Goal: Task Accomplishment & Management: Use online tool/utility

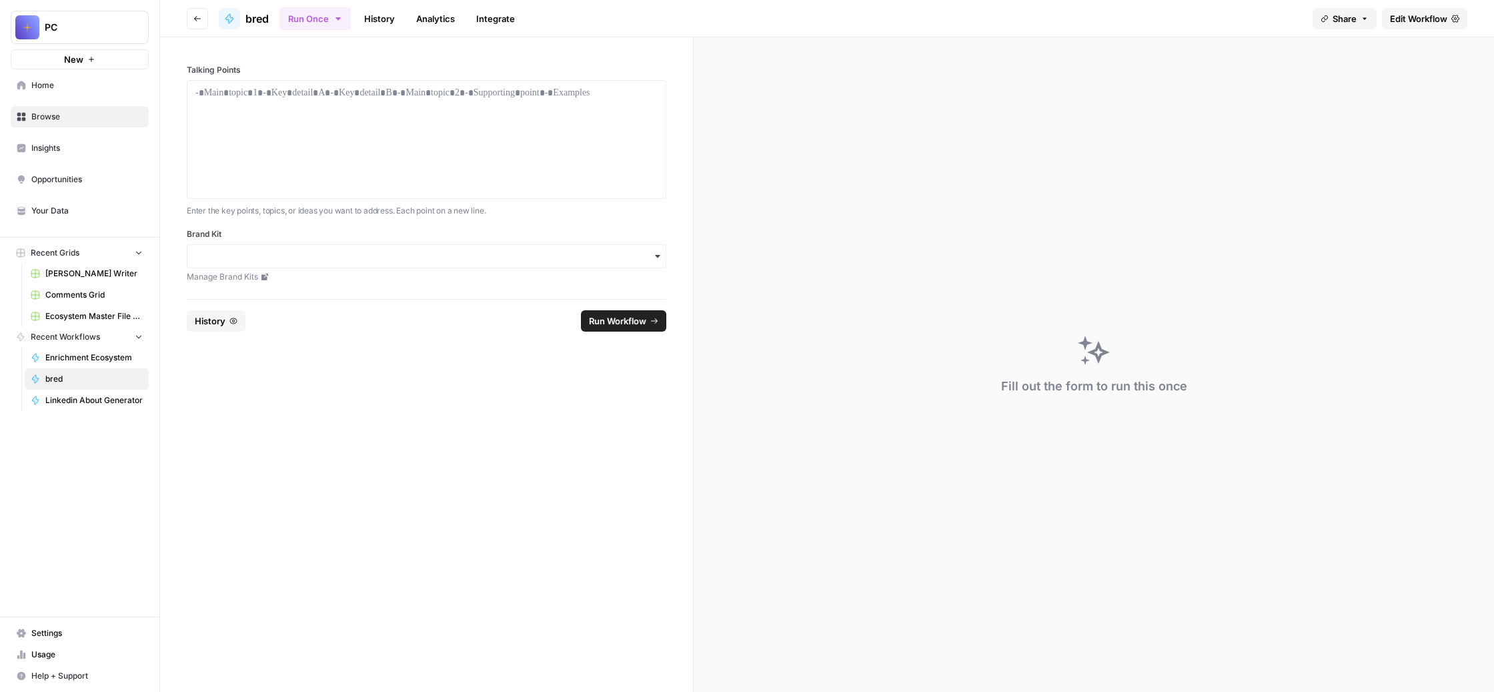
click at [94, 123] on span "Browse" at bounding box center [86, 117] width 111 height 12
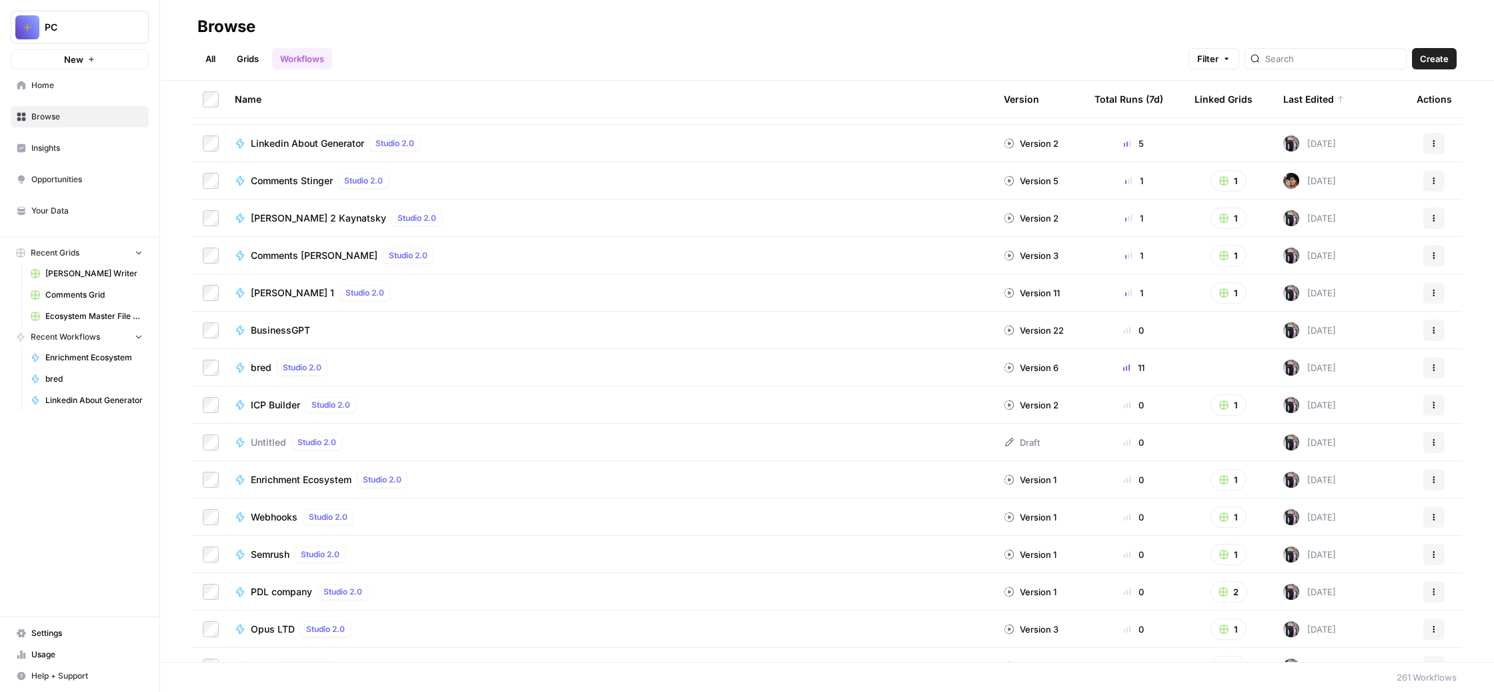
scroll to position [219, 0]
click at [300, 410] on span "ICP Builder" at bounding box center [275, 402] width 49 height 13
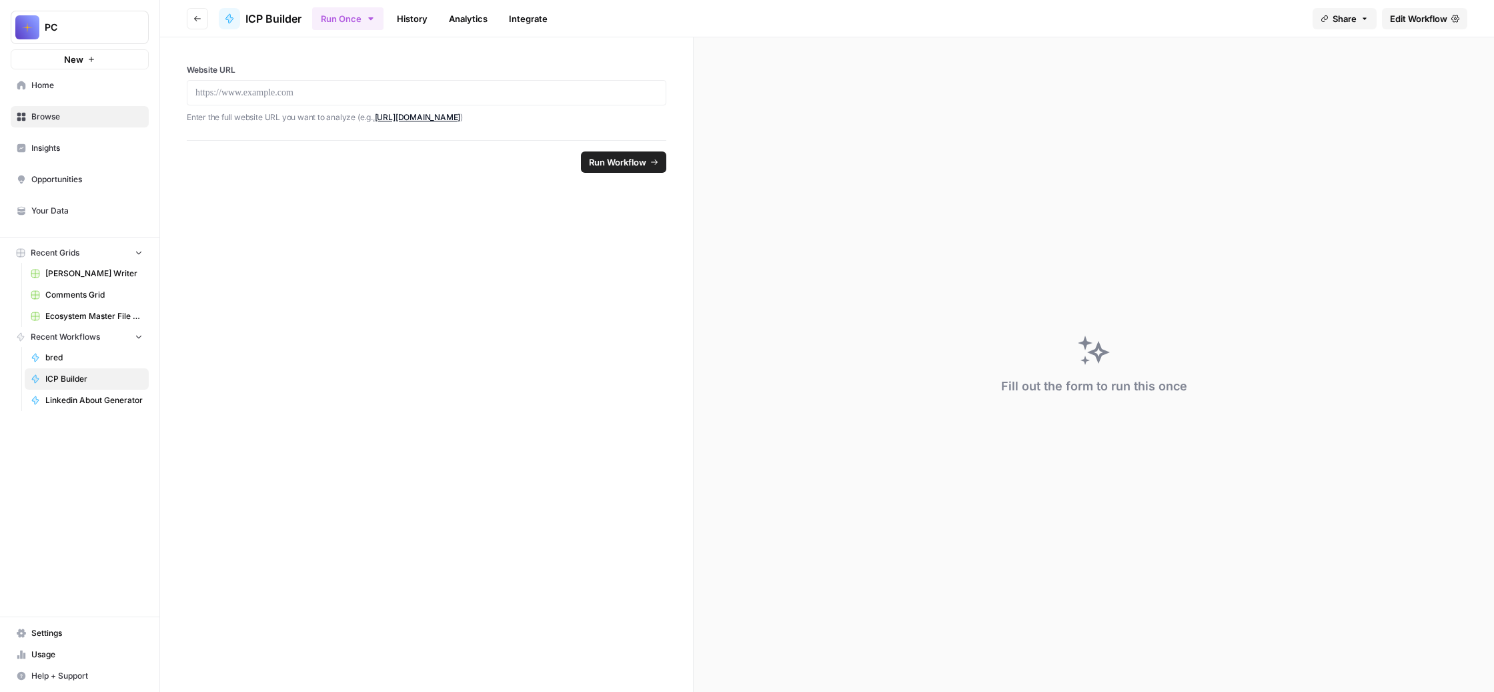
click at [1401, 25] on span "Edit Workflow" at bounding box center [1418, 18] width 57 height 13
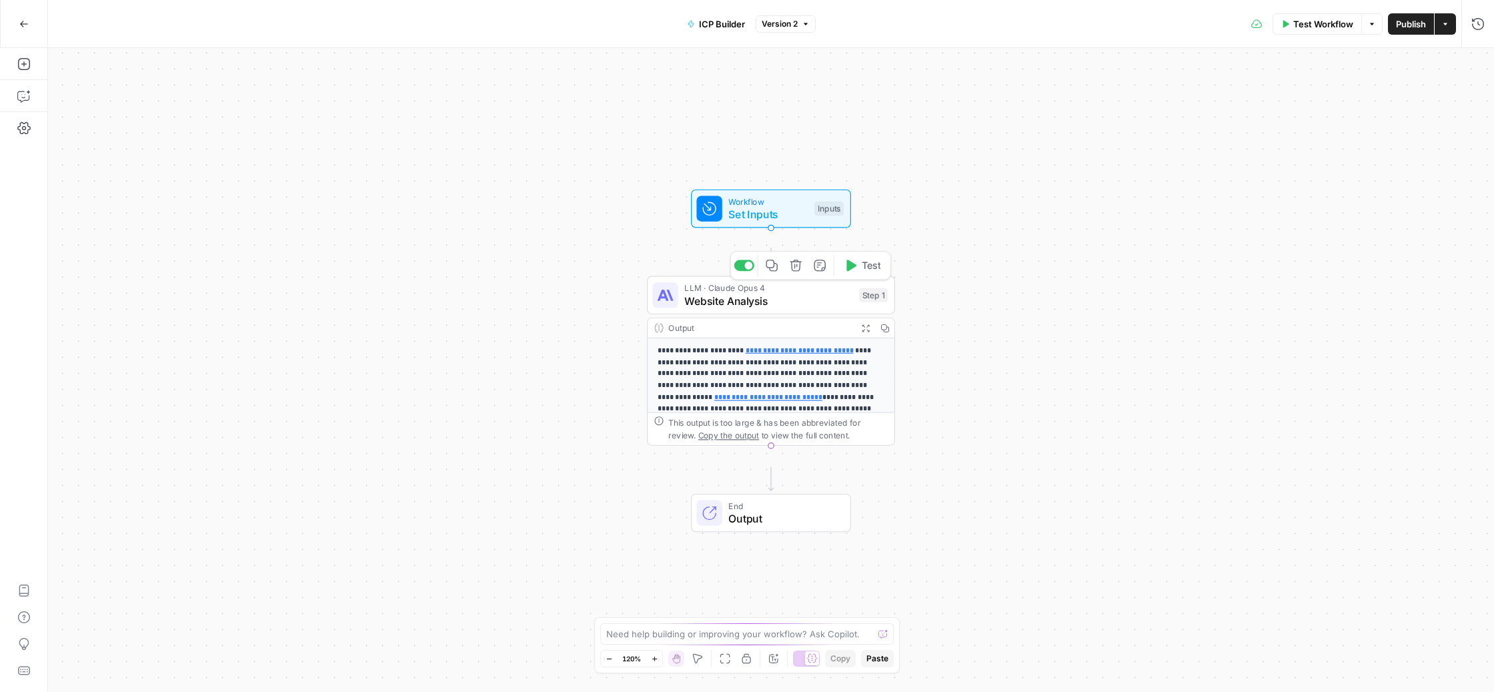
click at [752, 309] on span "Website Analysis" at bounding box center [768, 301] width 168 height 16
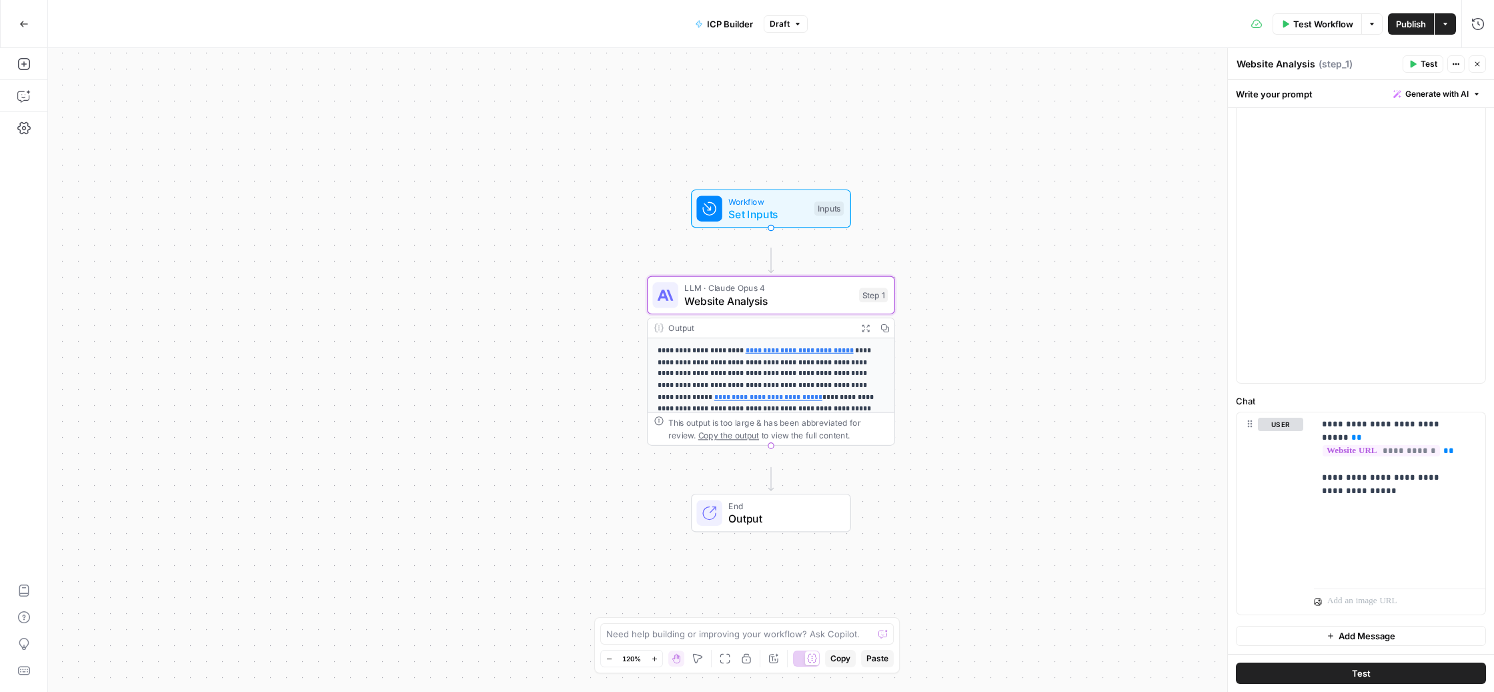
scroll to position [484, 0]
click at [808, 18] on button "Draft" at bounding box center [786, 23] width 44 height 17
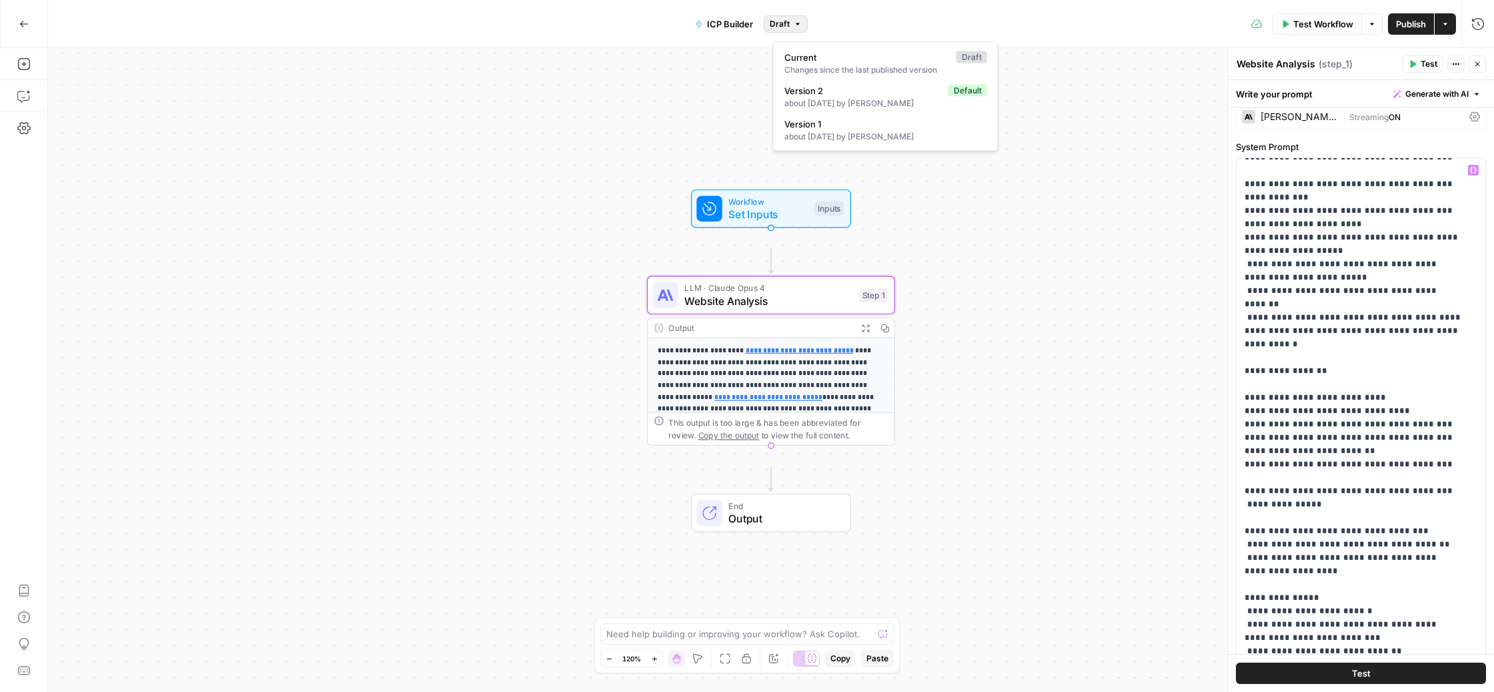
scroll to position [321, 0]
click at [874, 143] on div "about [DATE] by [PERSON_NAME]" at bounding box center [886, 137] width 203 height 12
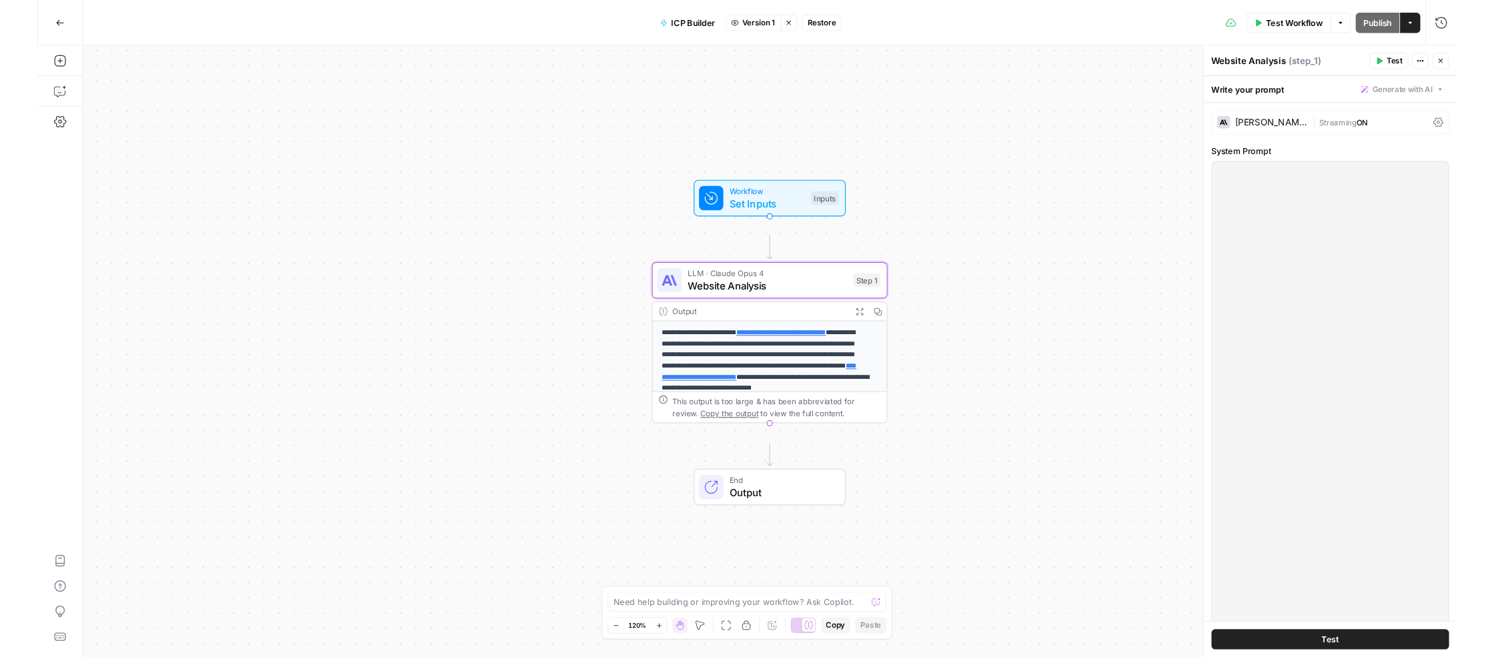
scroll to position [2444, 0]
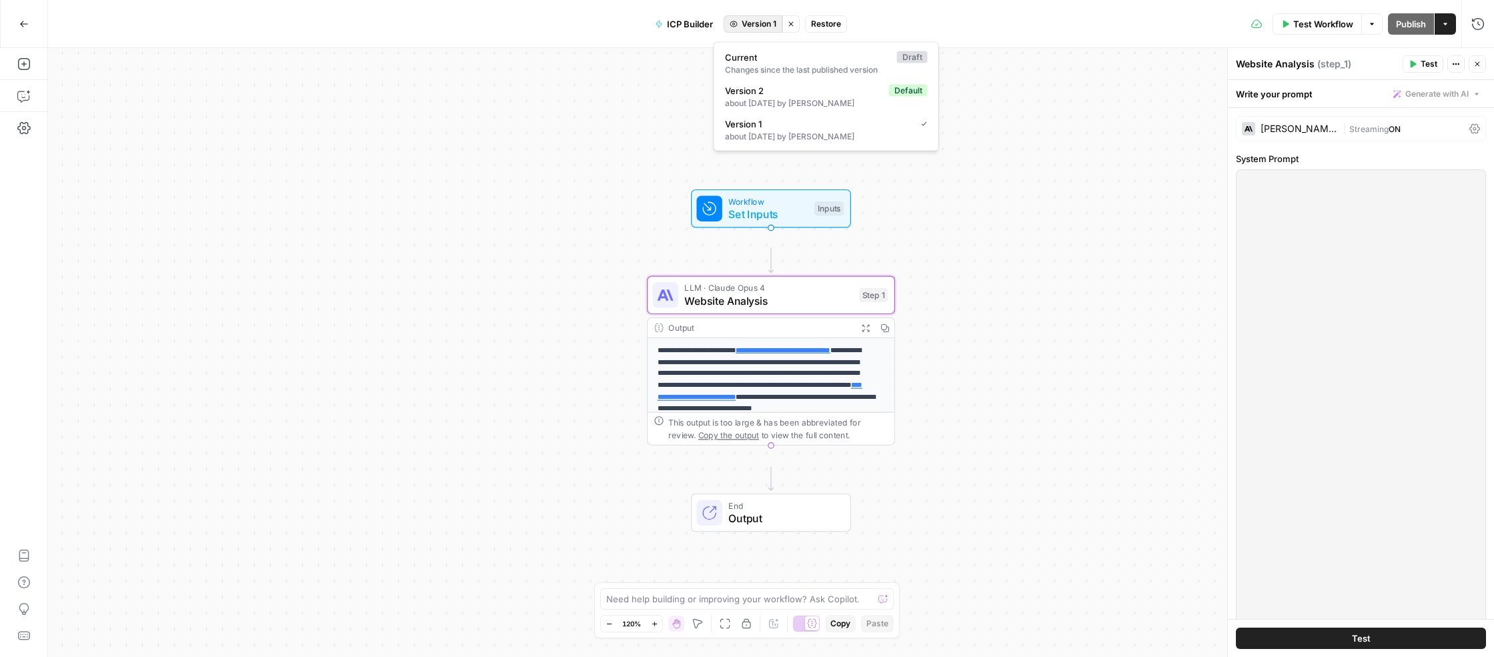
click at [777, 23] on span "Version 1" at bounding box center [759, 24] width 35 height 12
click at [1077, 181] on div "**********" at bounding box center [771, 352] width 1446 height 609
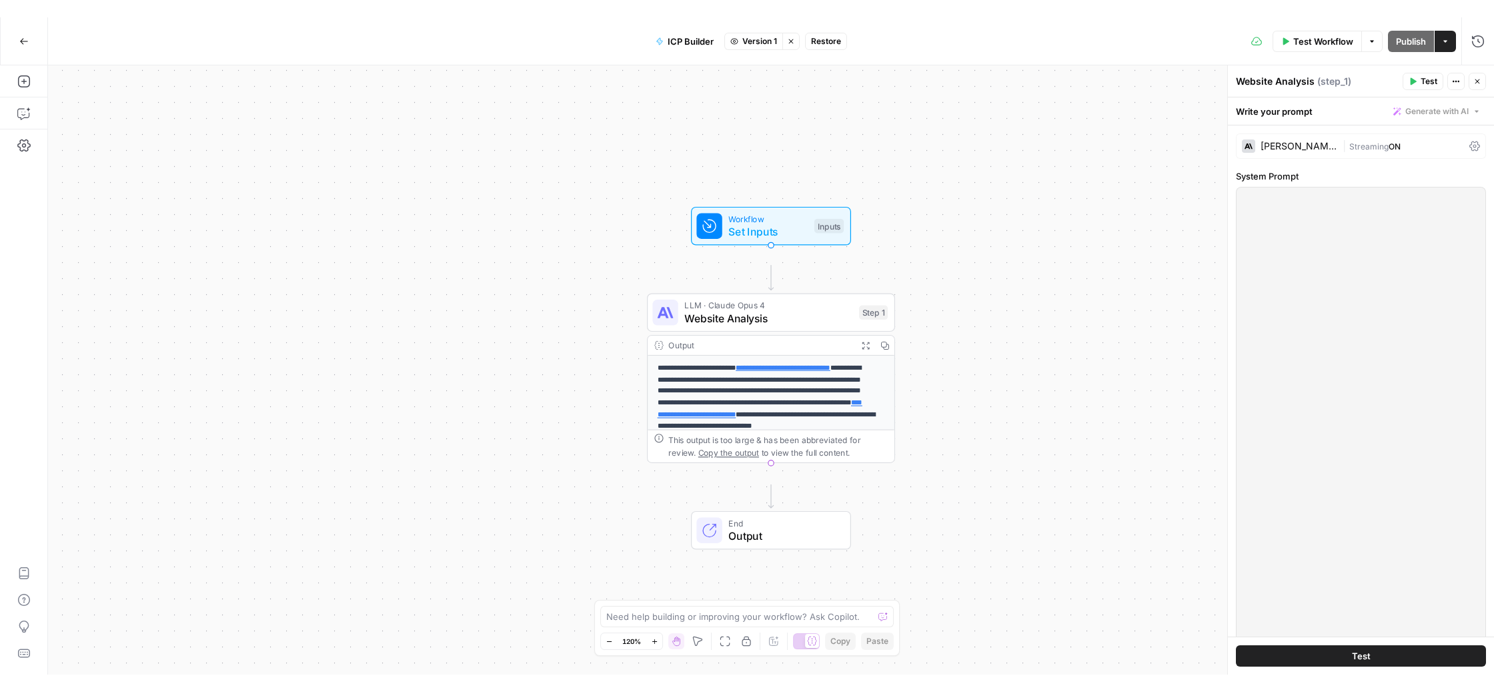
scroll to position [2833, 1]
